Goal: Find specific fact: Find contact information

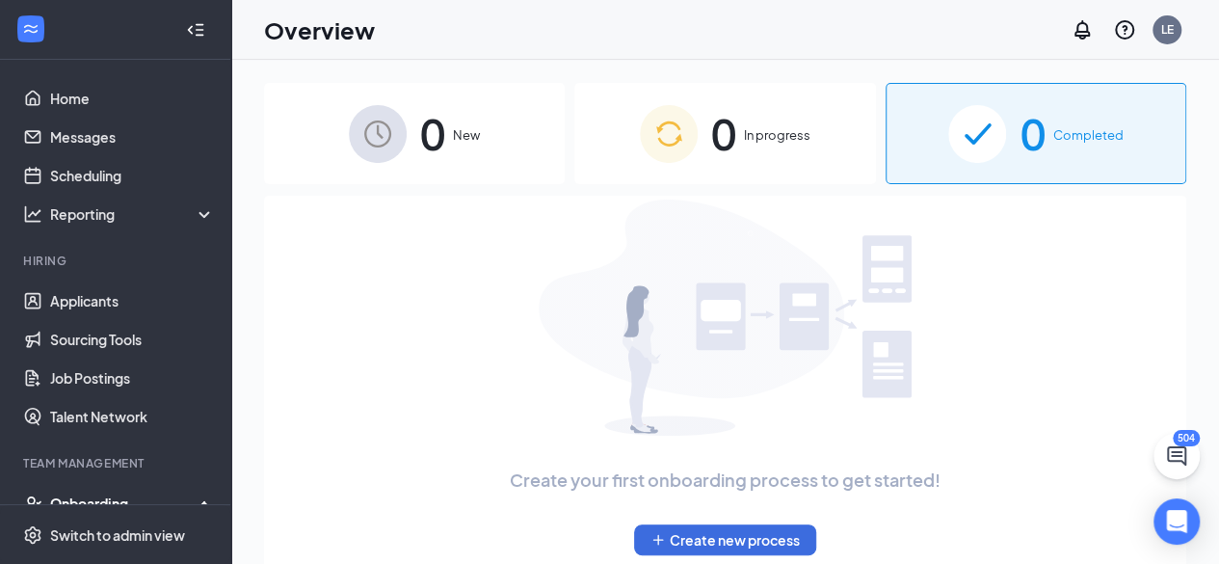
click at [993, 161] on img at bounding box center [978, 134] width 58 height 58
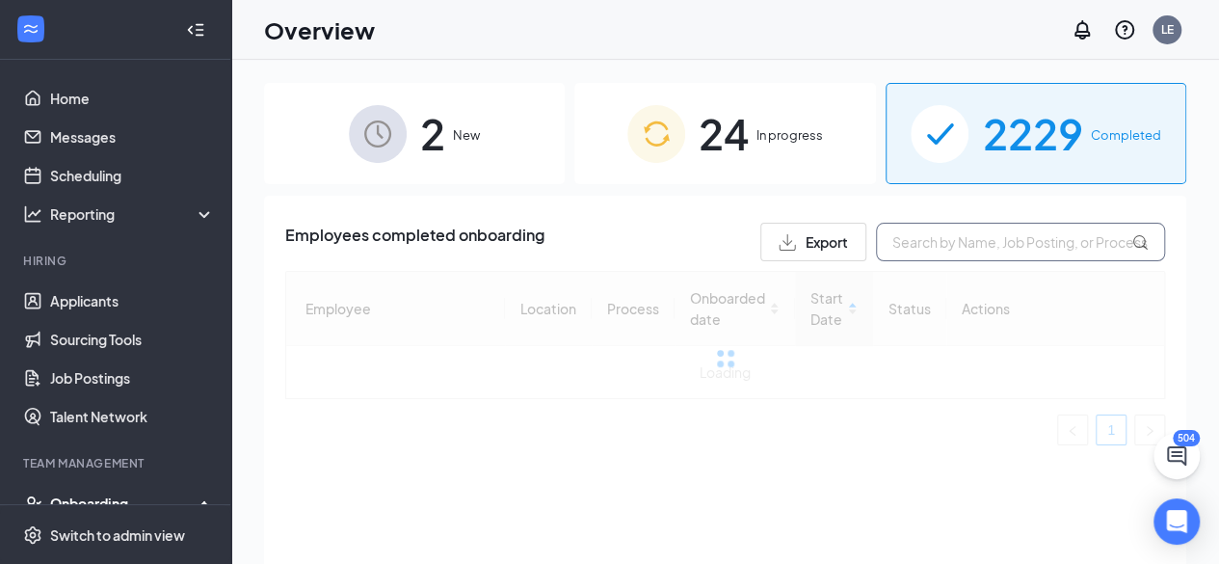
click at [1006, 235] on input "text" at bounding box center [1020, 242] width 289 height 39
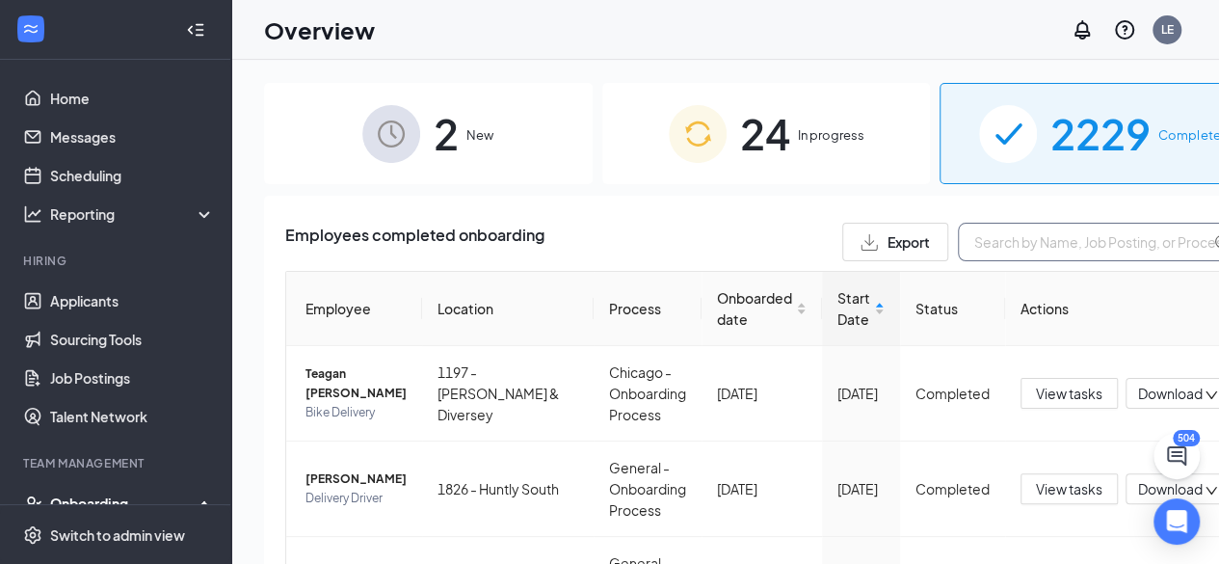
paste input "[PERSON_NAME]"
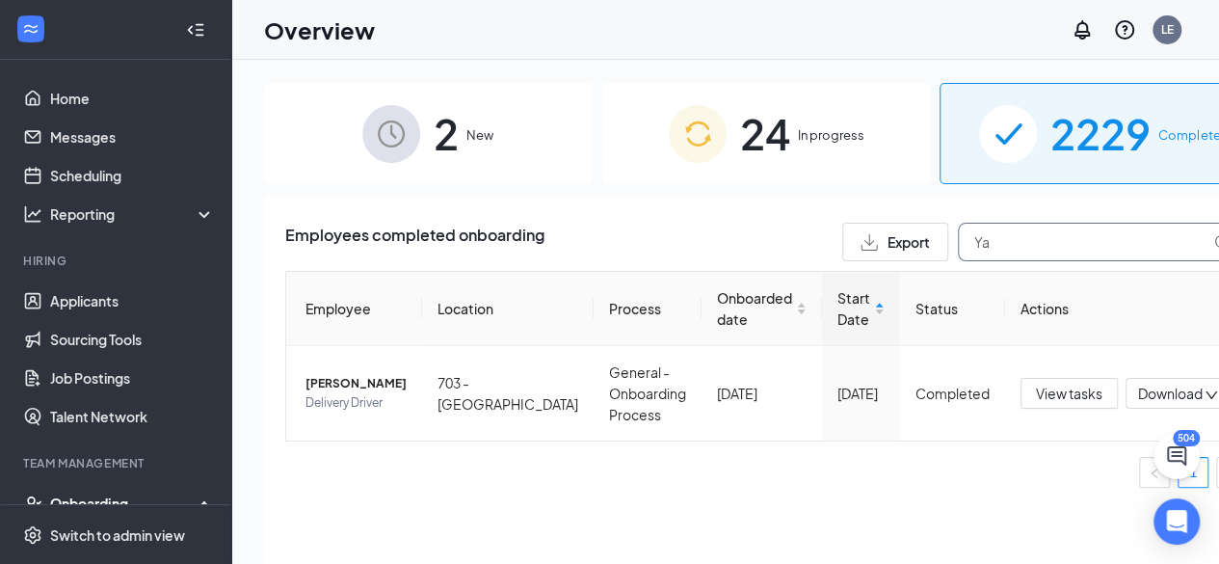
type input "Y"
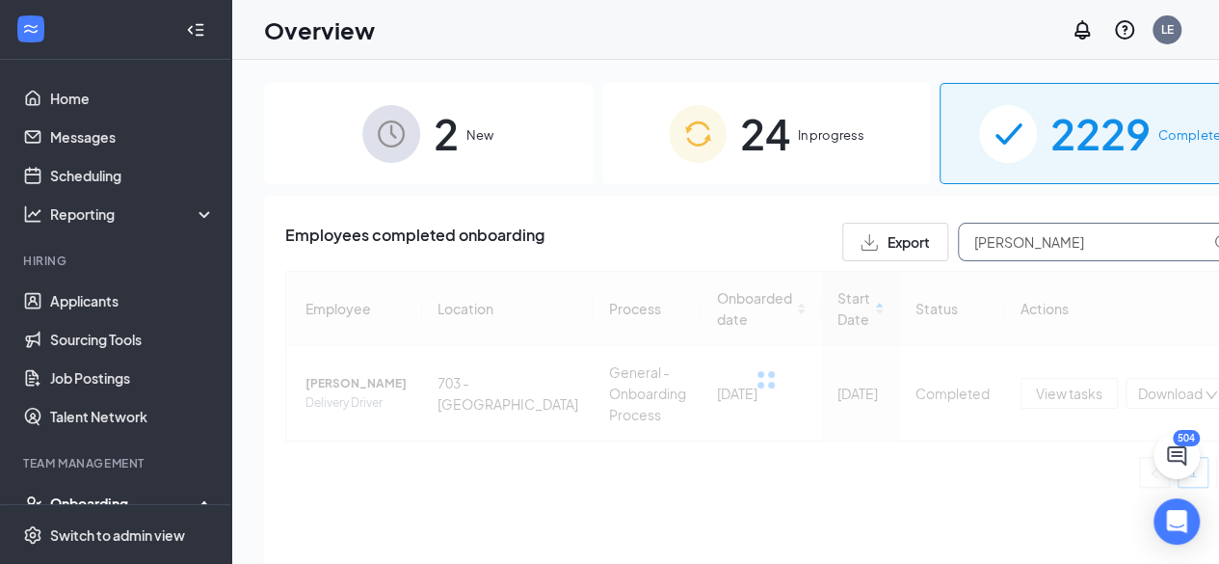
type input "[PERSON_NAME]"
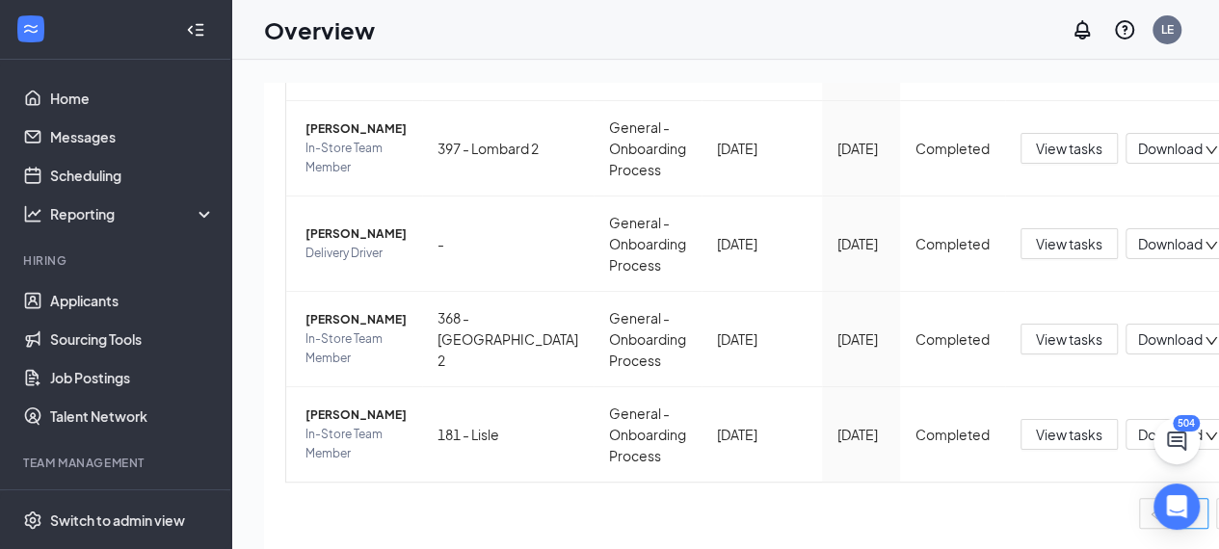
scroll to position [468, 0]
click at [327, 425] on span "In-Store Team Member" at bounding box center [356, 444] width 101 height 39
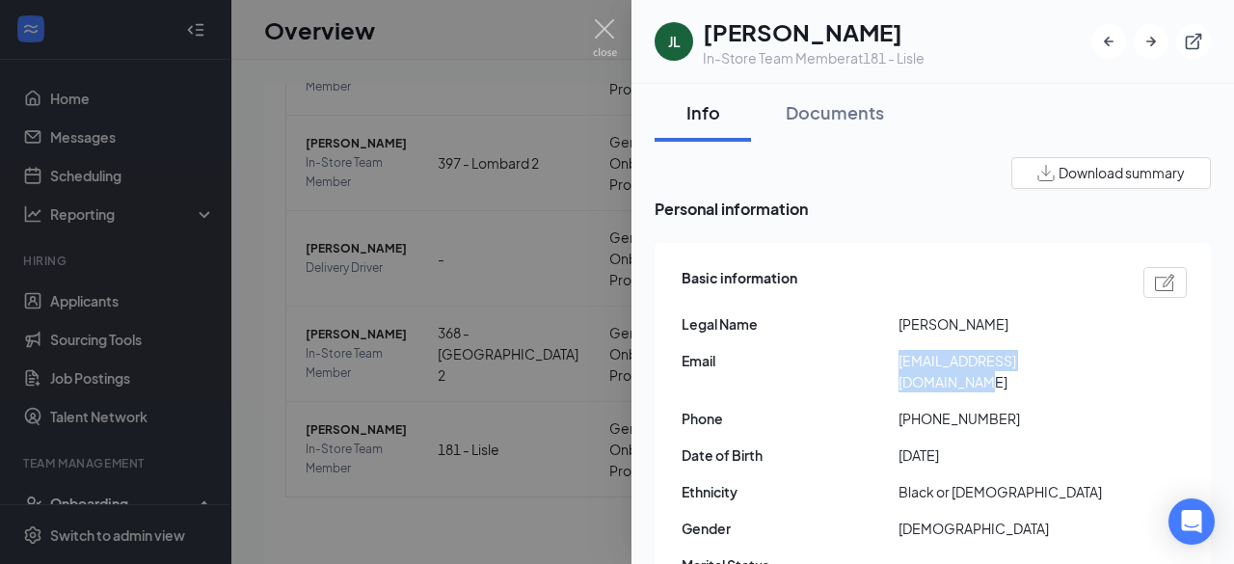
drag, startPoint x: 1116, startPoint y: 376, endPoint x: 894, endPoint y: 363, distance: 223.0
click at [894, 363] on div "Basic information Legal Name [PERSON_NAME] Email [EMAIL_ADDRESS][DOMAIN_NAME] P…" at bounding box center [934, 444] width 505 height 365
copy div "[EMAIL_ADDRESS][DOMAIN_NAME]"
click at [602, 24] on img at bounding box center [605, 38] width 24 height 38
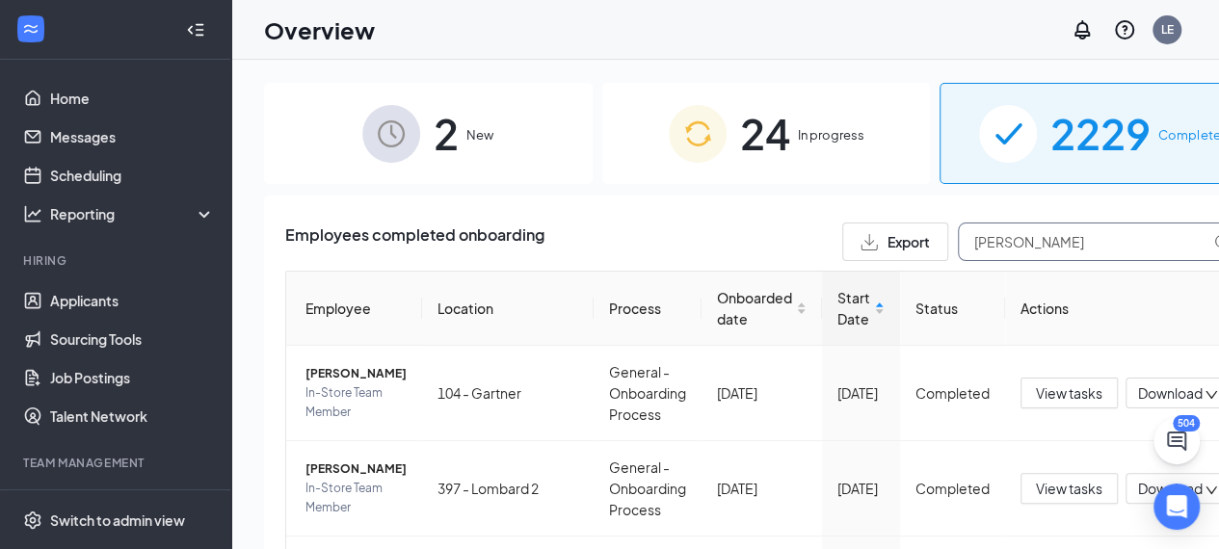
drag, startPoint x: 990, startPoint y: 238, endPoint x: 595, endPoint y: 193, distance: 397.8
click at [595, 193] on div "2 New 24 In progress 2229 Completed Employees completed onboarding Export [PERS…" at bounding box center [766, 348] width 1004 height 530
type input "paz"
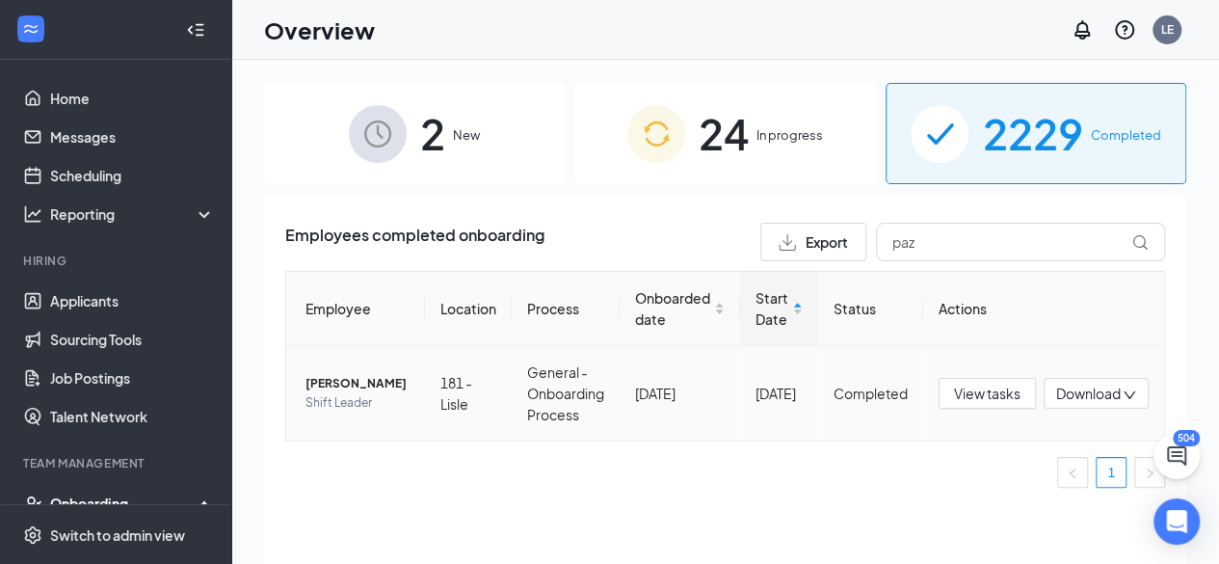
click at [338, 387] on span "[PERSON_NAME]" at bounding box center [358, 383] width 104 height 19
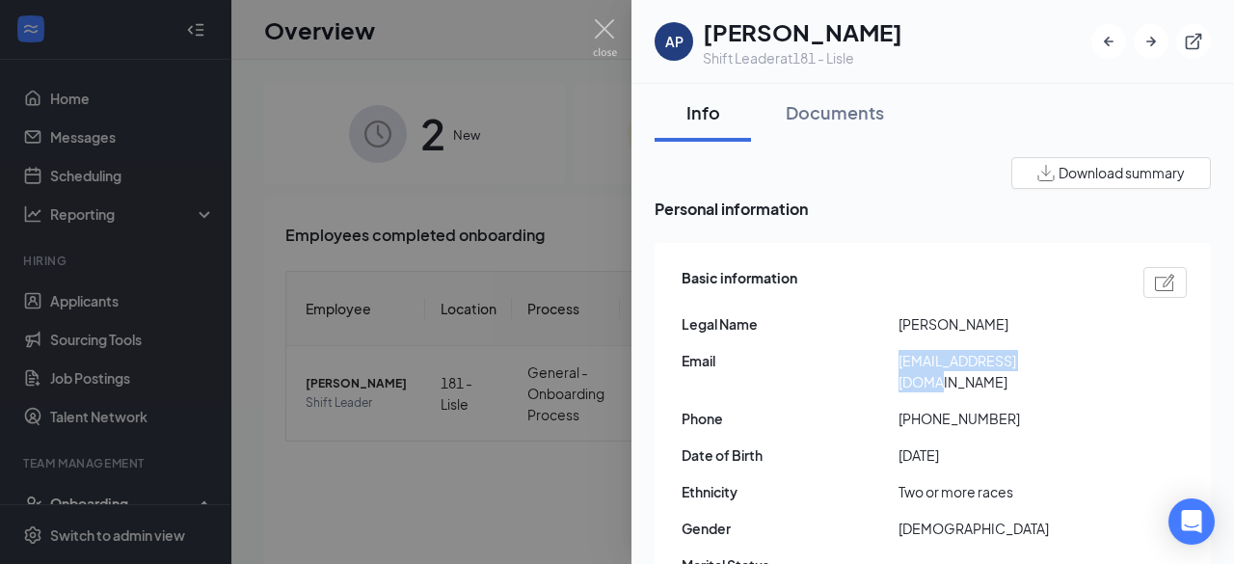
drag, startPoint x: 1064, startPoint y: 363, endPoint x: 891, endPoint y: 361, distance: 173.5
click at [891, 361] on div "Email [EMAIL_ADDRESS][DOMAIN_NAME]" at bounding box center [934, 371] width 505 height 42
copy div "[EMAIL_ADDRESS][DOMAIN_NAME]"
